Goal: Information Seeking & Learning: Learn about a topic

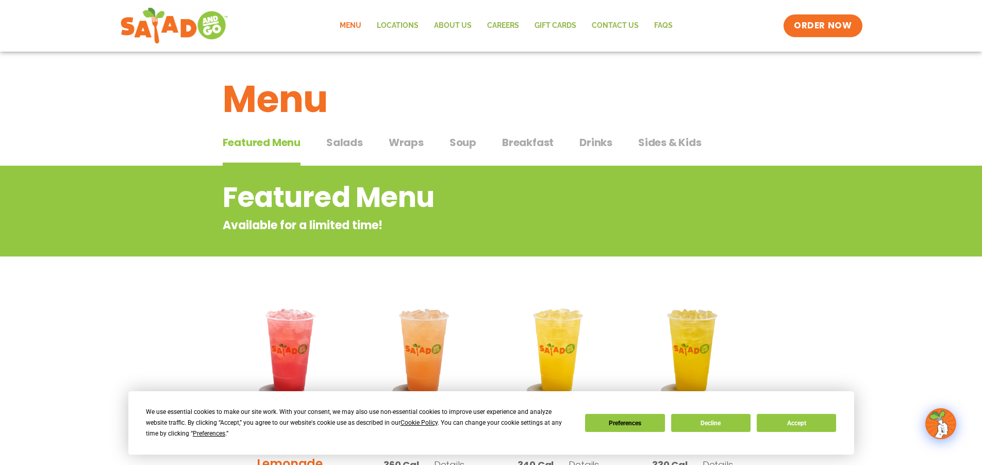
click at [535, 145] on span "Breakfast" at bounding box center [528, 142] width 52 height 15
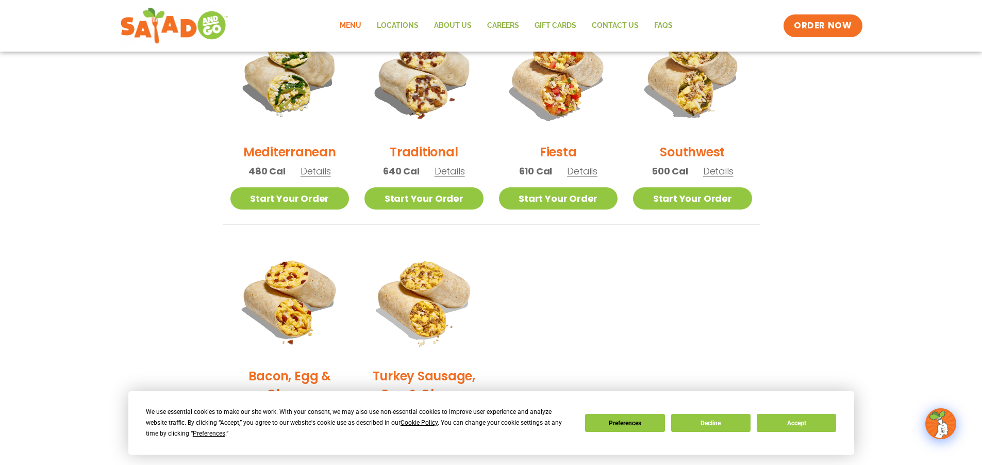
scroll to position [258, 0]
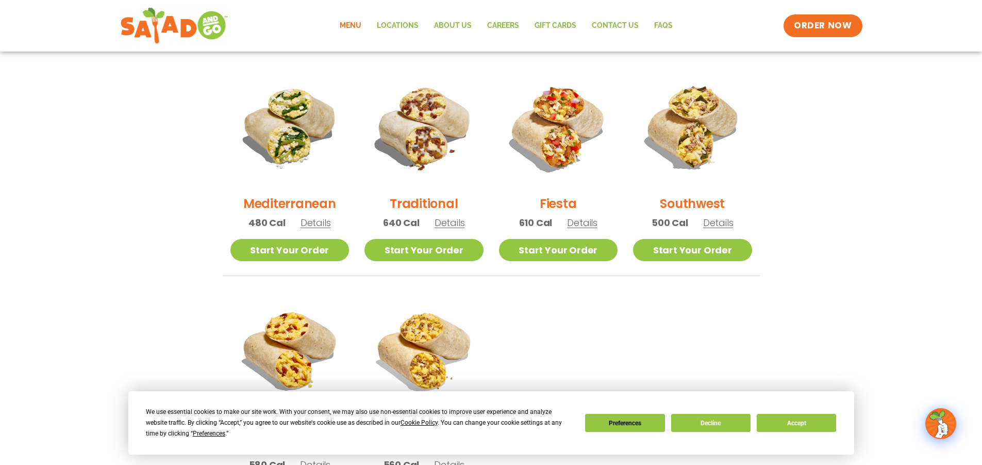
click at [456, 223] on span "Details" at bounding box center [450, 222] width 30 height 13
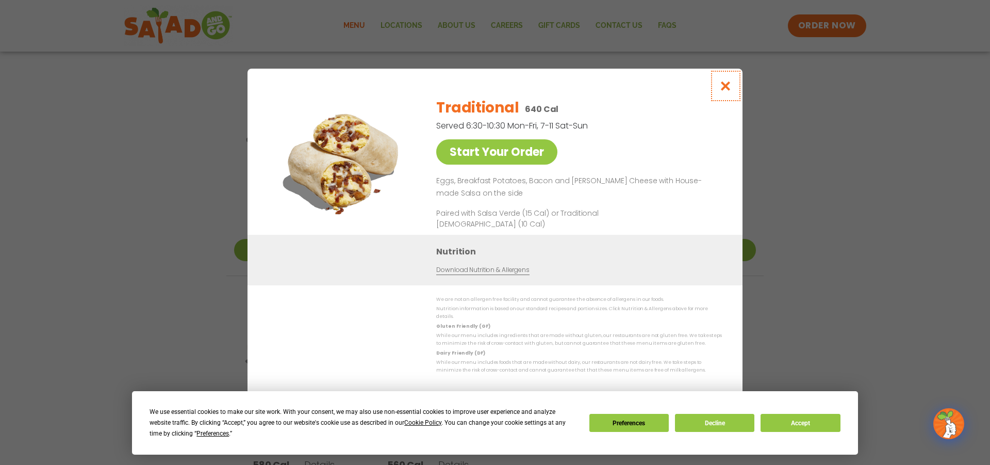
click at [729, 81] on button "Close modal" at bounding box center [726, 86] width 34 height 35
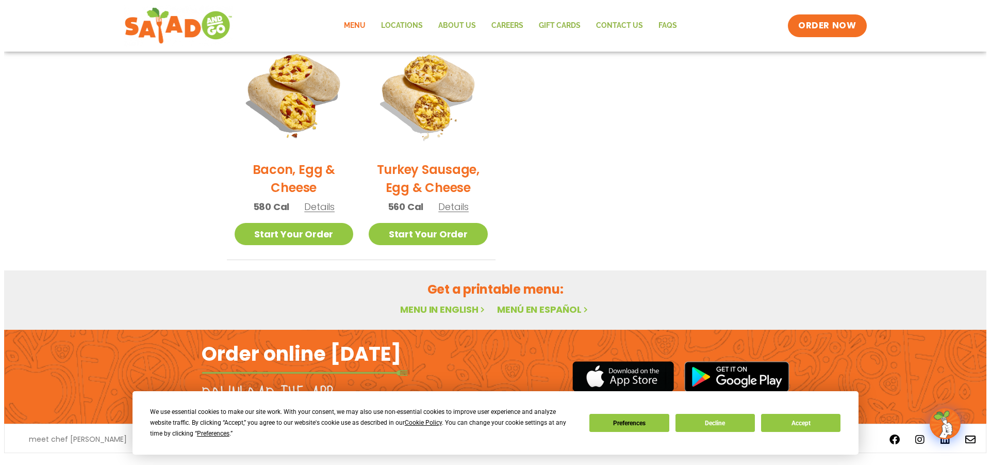
scroll to position [538, 0]
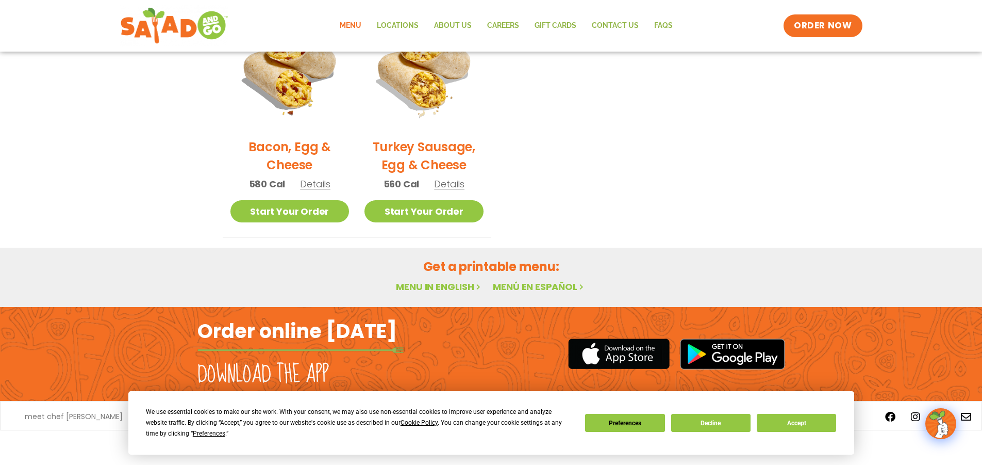
click at [444, 187] on span "Details" at bounding box center [449, 183] width 30 height 13
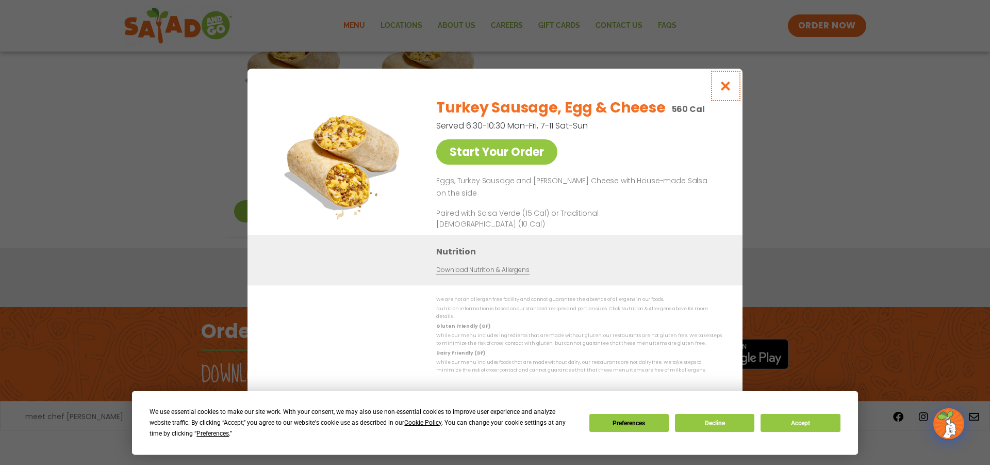
click at [726, 89] on icon "Close modal" at bounding box center [725, 85] width 13 height 11
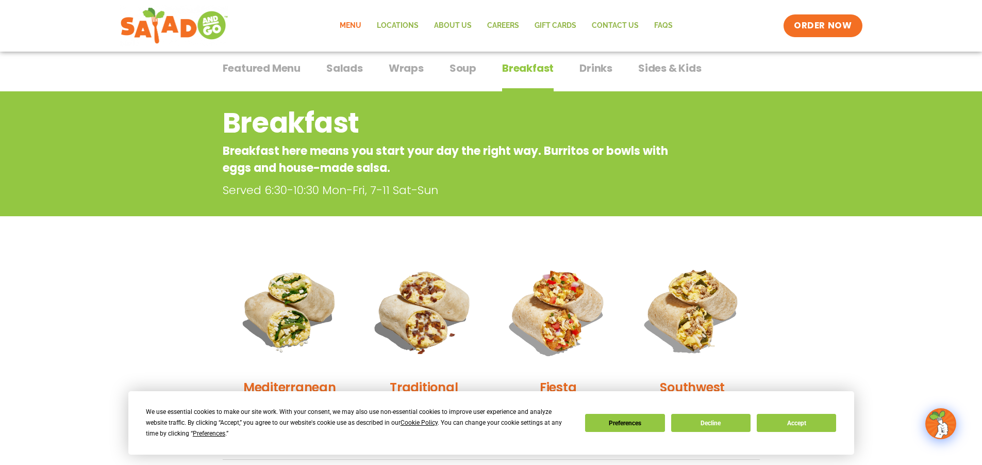
scroll to position [0, 0]
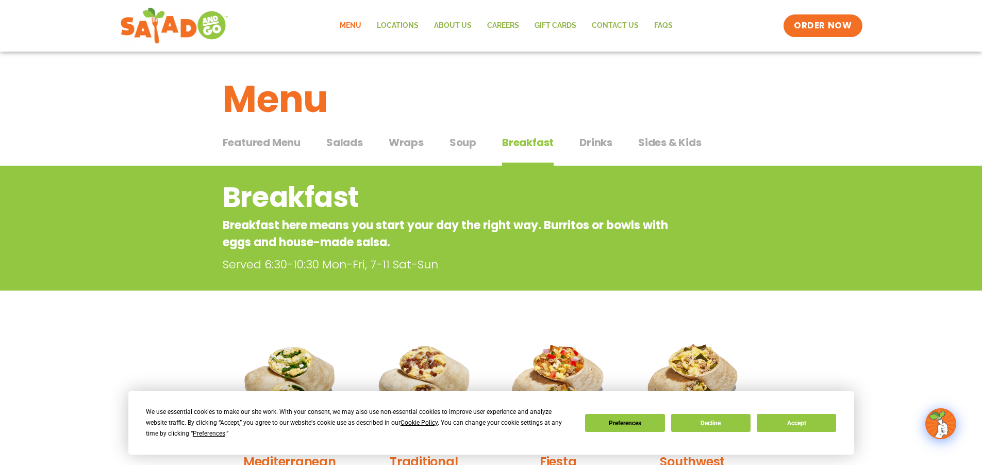
click at [466, 144] on span "Soup" at bounding box center [463, 142] width 27 height 15
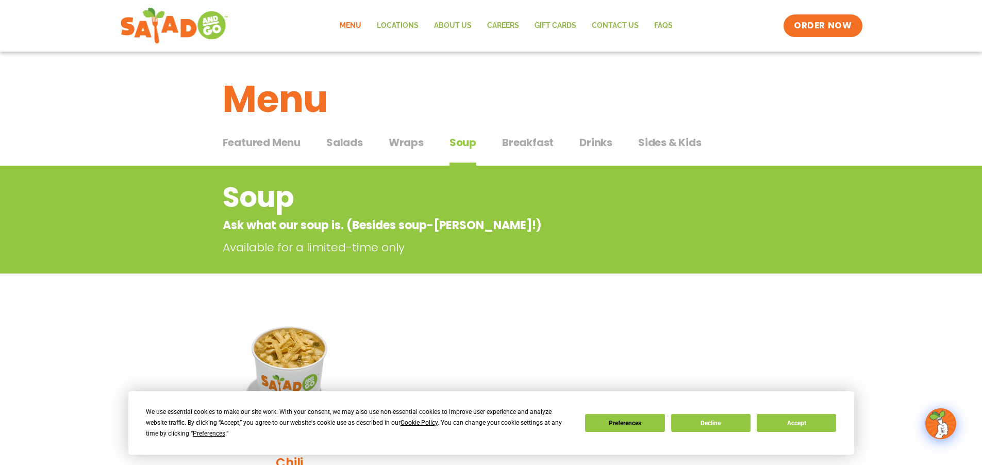
click at [408, 146] on span "Wraps" at bounding box center [406, 142] width 35 height 15
